Goal: Information Seeking & Learning: Learn about a topic

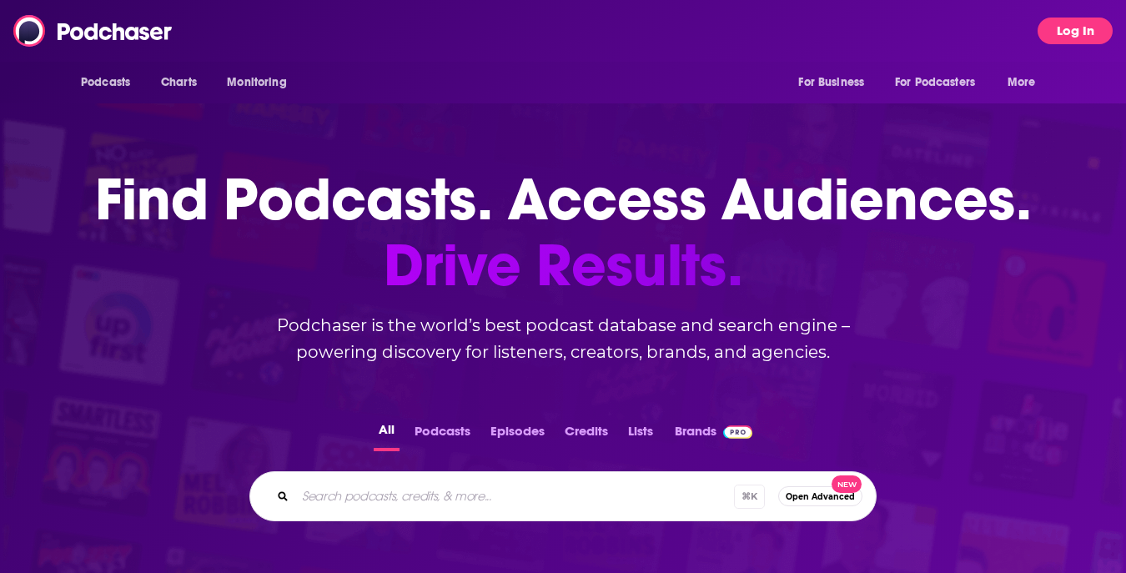
click at [1063, 41] on button "Log In" at bounding box center [1074, 31] width 75 height 27
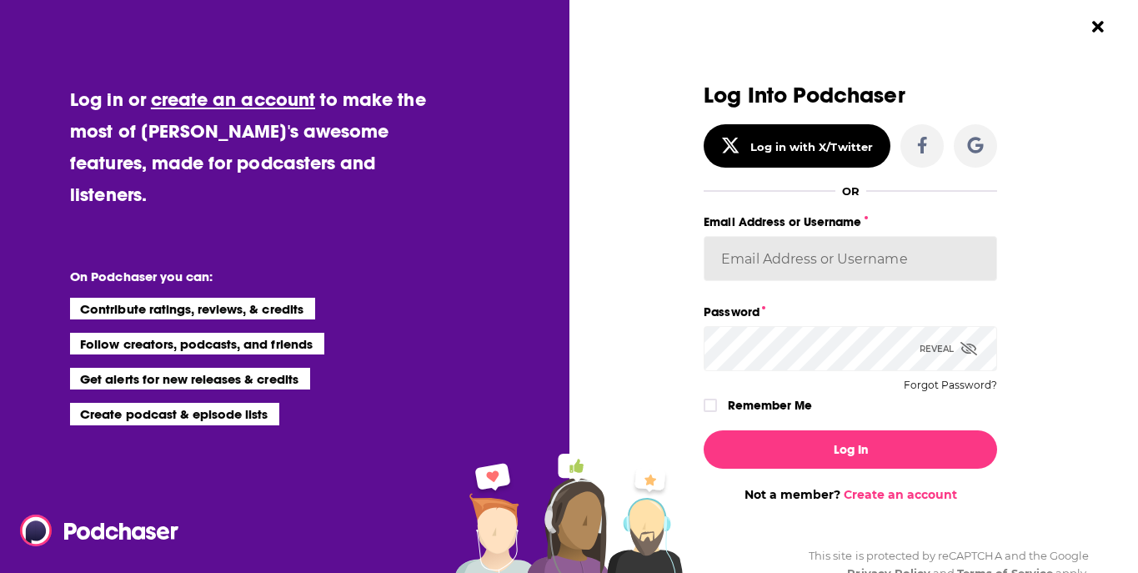
type input "[EMAIL_ADDRESS][DOMAIN_NAME]"
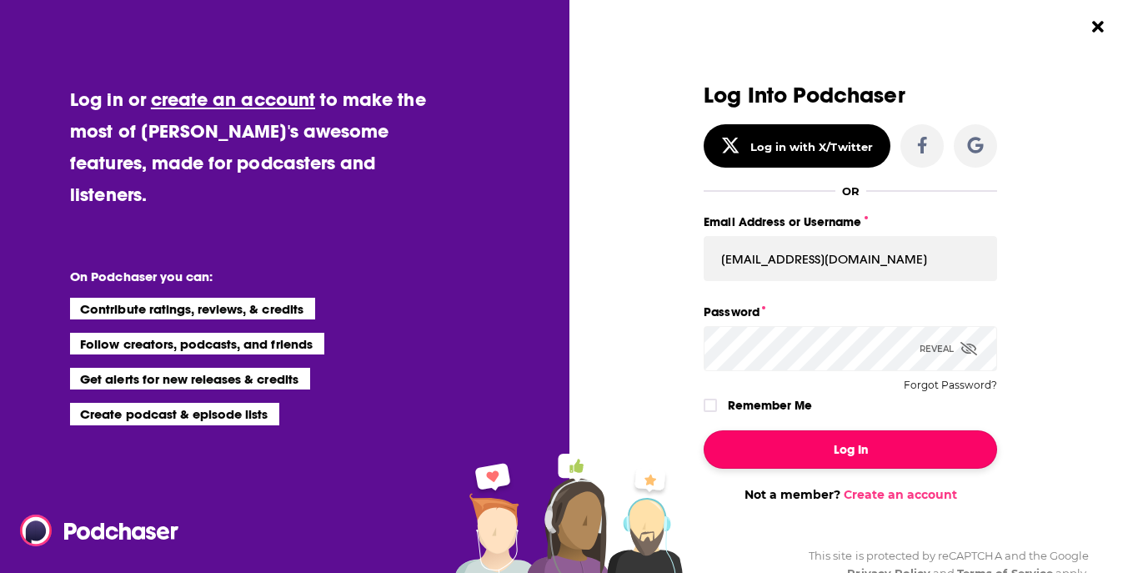
click at [809, 447] on button "Log In" at bounding box center [851, 449] width 294 height 38
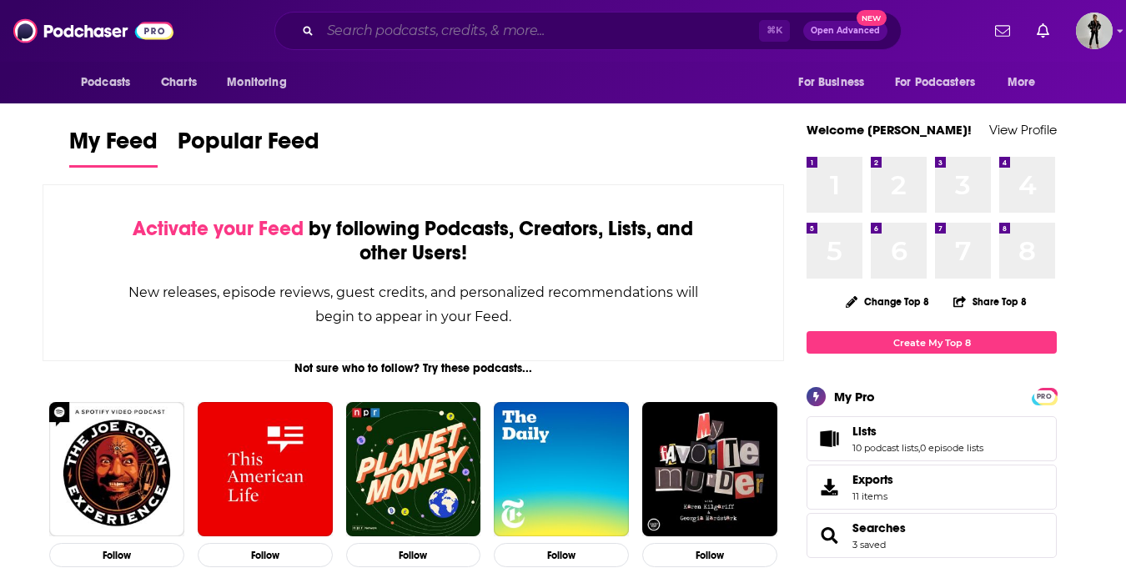
click at [540, 38] on input "Search podcasts, credits, & more..." at bounding box center [539, 31] width 439 height 27
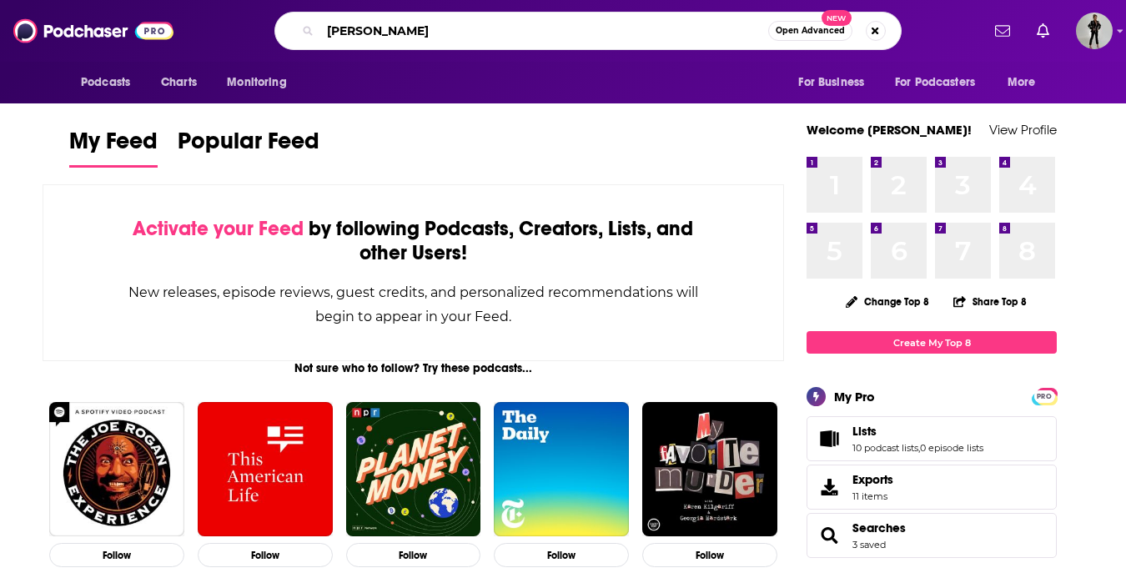
type input "[PERSON_NAME]"
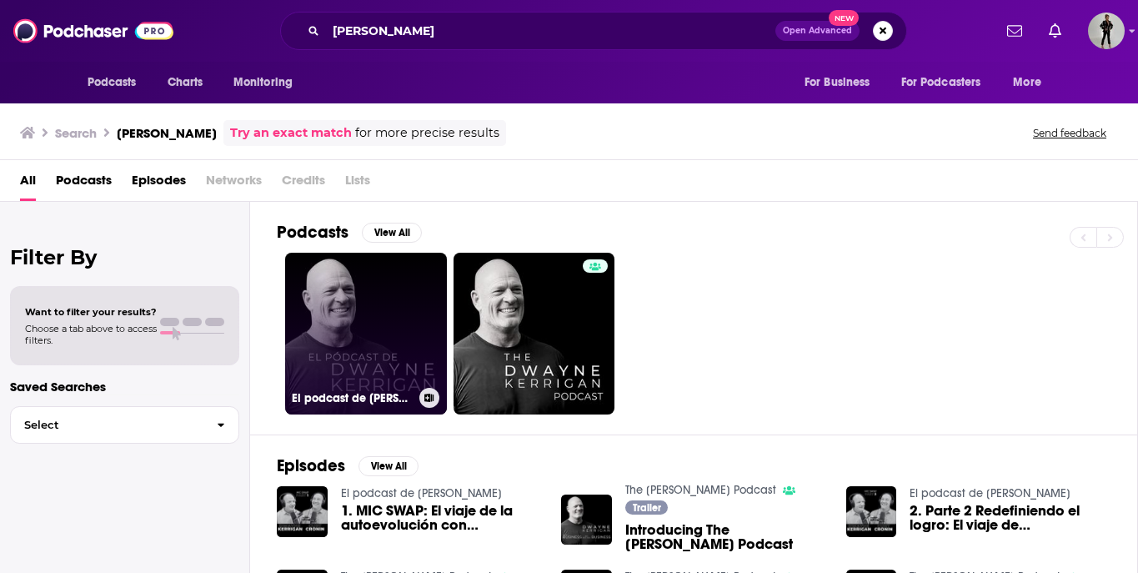
click at [369, 300] on link "El podcast de [PERSON_NAME]" at bounding box center [366, 334] width 162 height 162
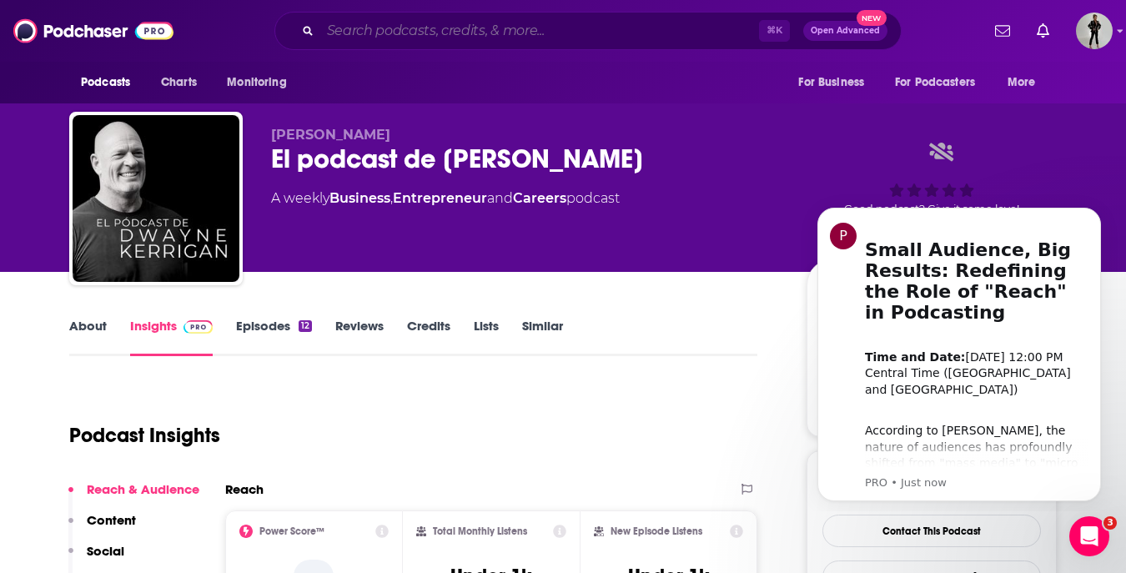
click at [519, 28] on input "Search podcasts, credits, & more..." at bounding box center [539, 31] width 439 height 27
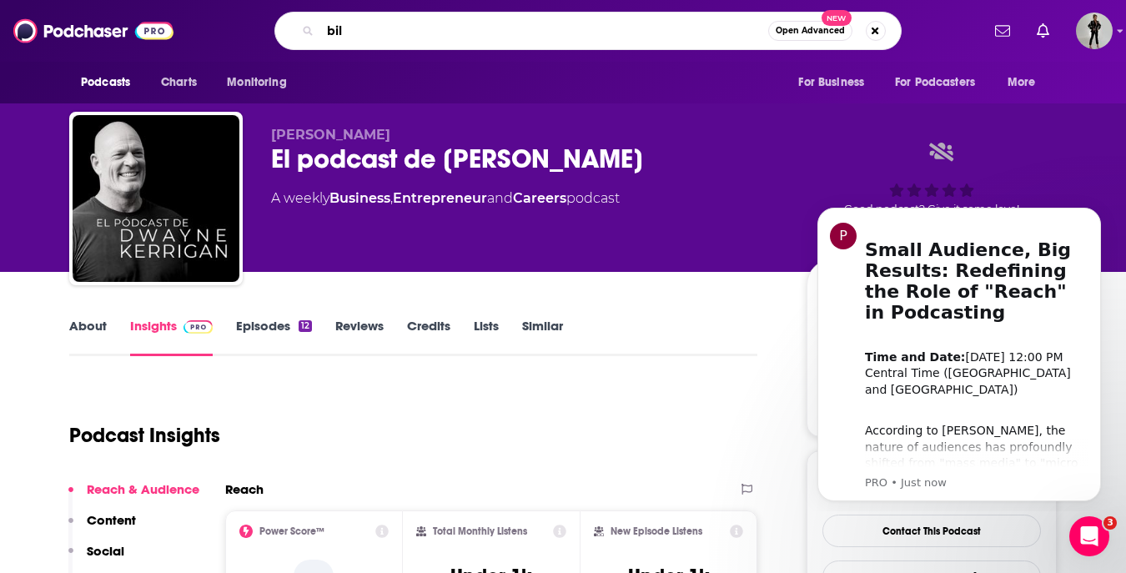
type input "bilf"
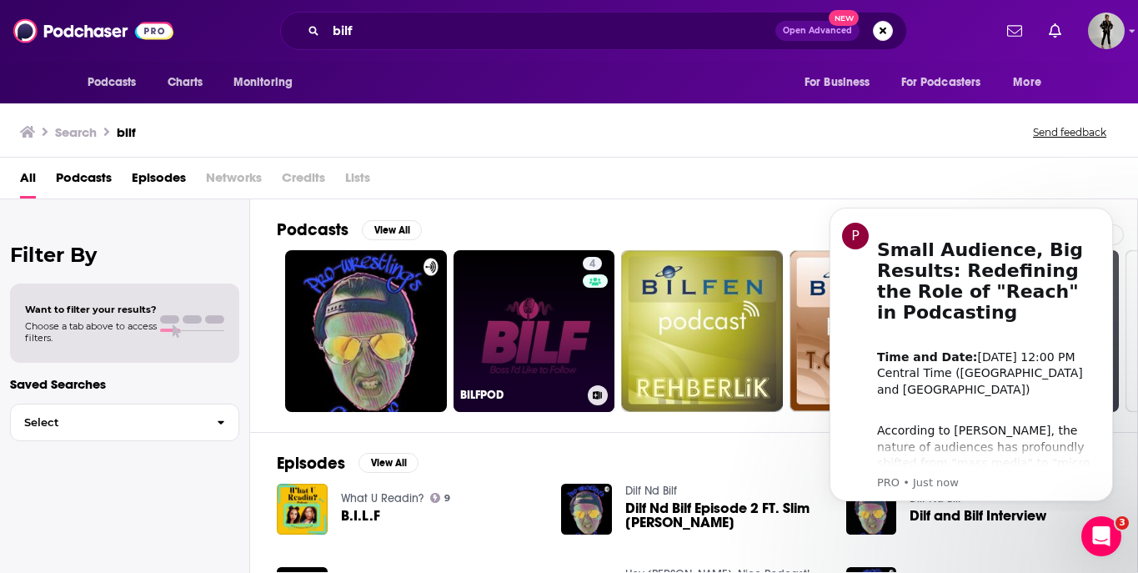
click at [519, 325] on link "4 BILFPOD" at bounding box center [535, 331] width 162 height 162
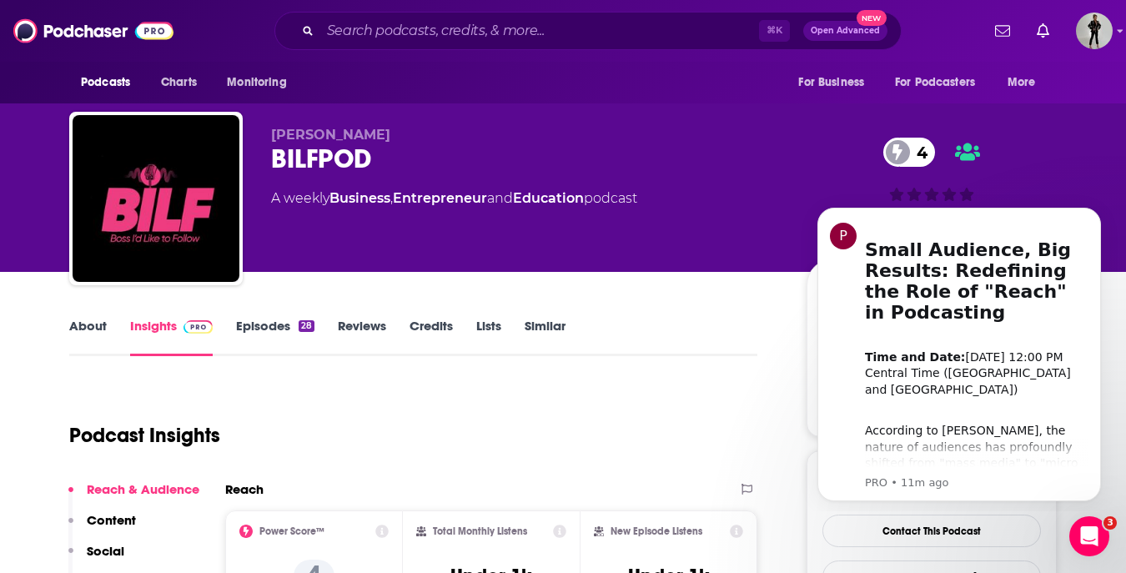
scroll to position [11, 0]
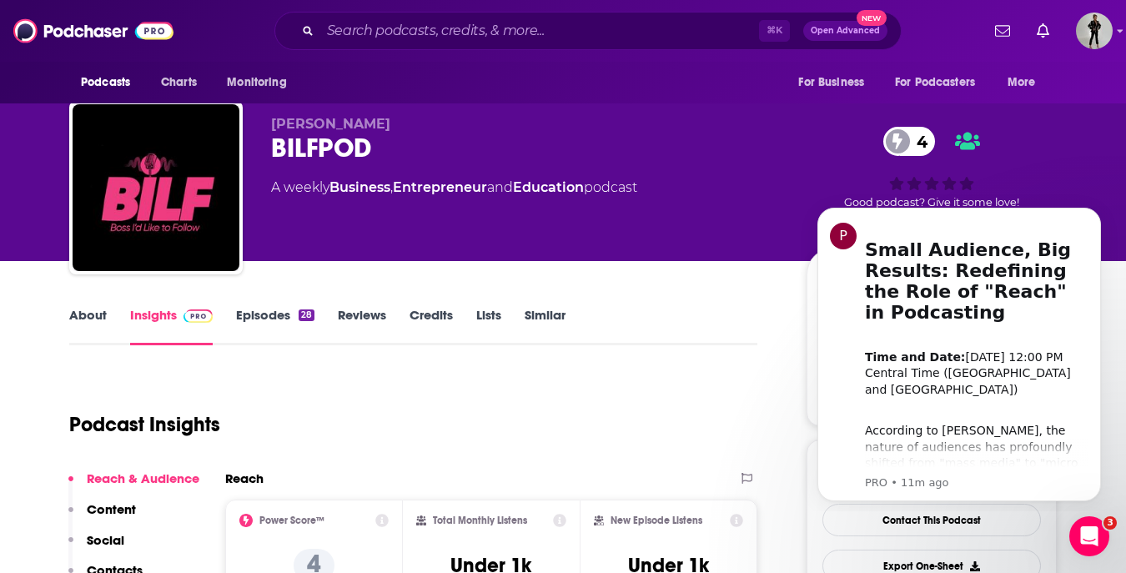
click at [288, 309] on link "Episodes 28" at bounding box center [275, 326] width 78 height 38
